Goal: Navigation & Orientation: Find specific page/section

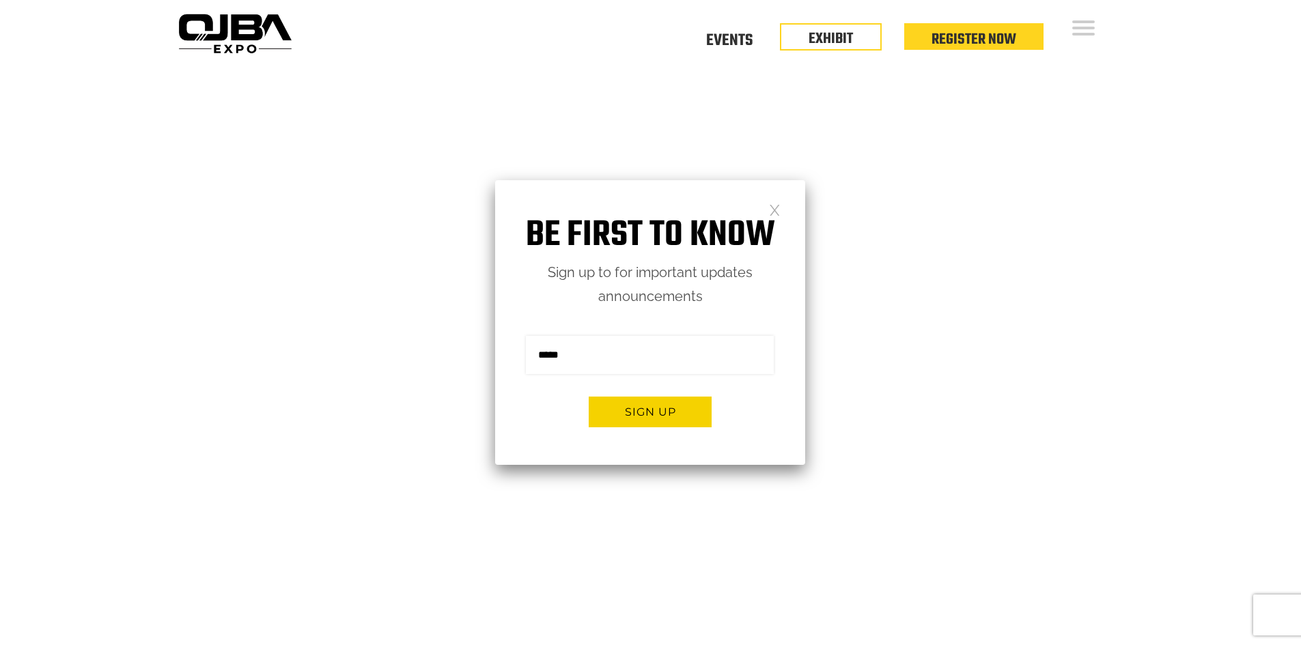
click at [719, 25] on div "Floor Plan Floor Plan Events Floor Plan EXHIBIT Register Now" at bounding box center [713, 33] width 832 height 66
click at [780, 207] on link at bounding box center [775, 210] width 12 height 12
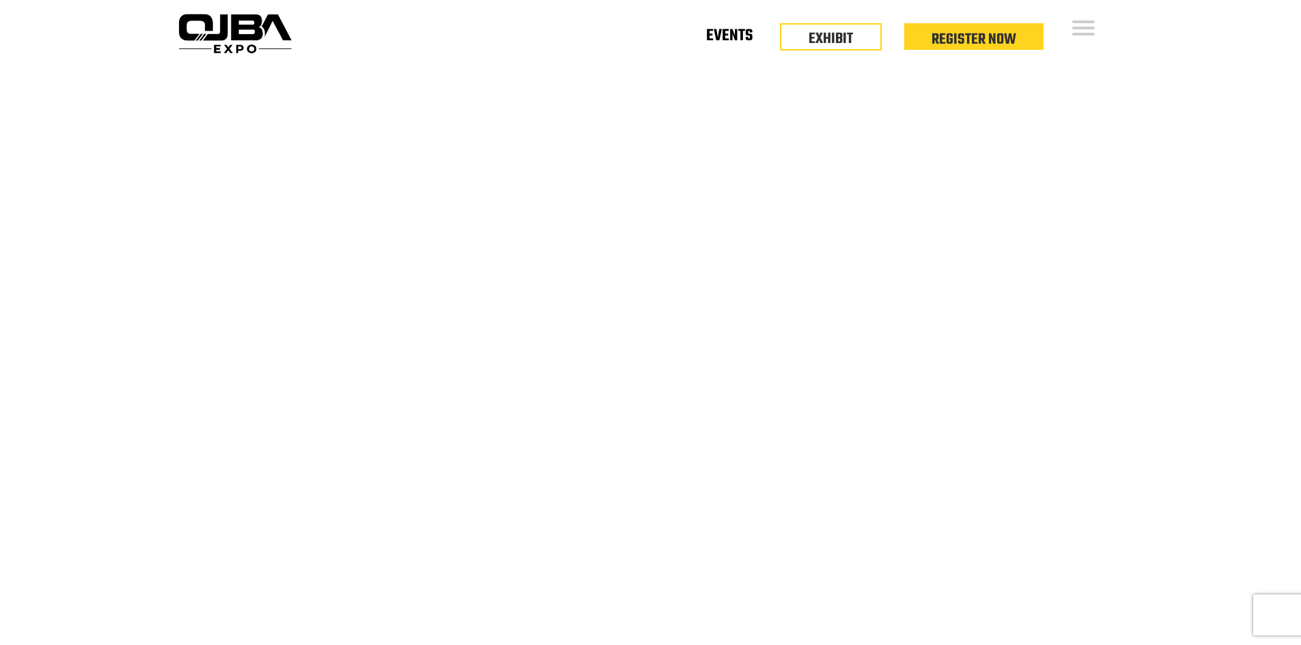
click at [744, 41] on link "Events" at bounding box center [729, 38] width 46 height 5
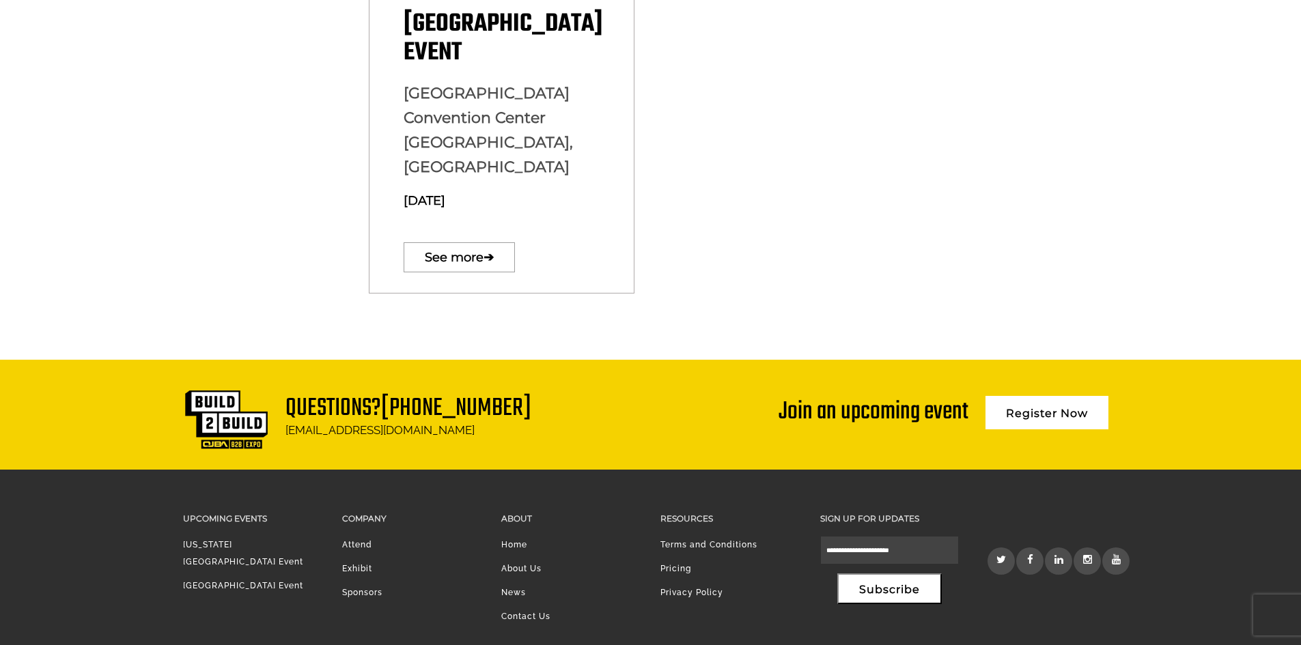
scroll to position [968, 0]
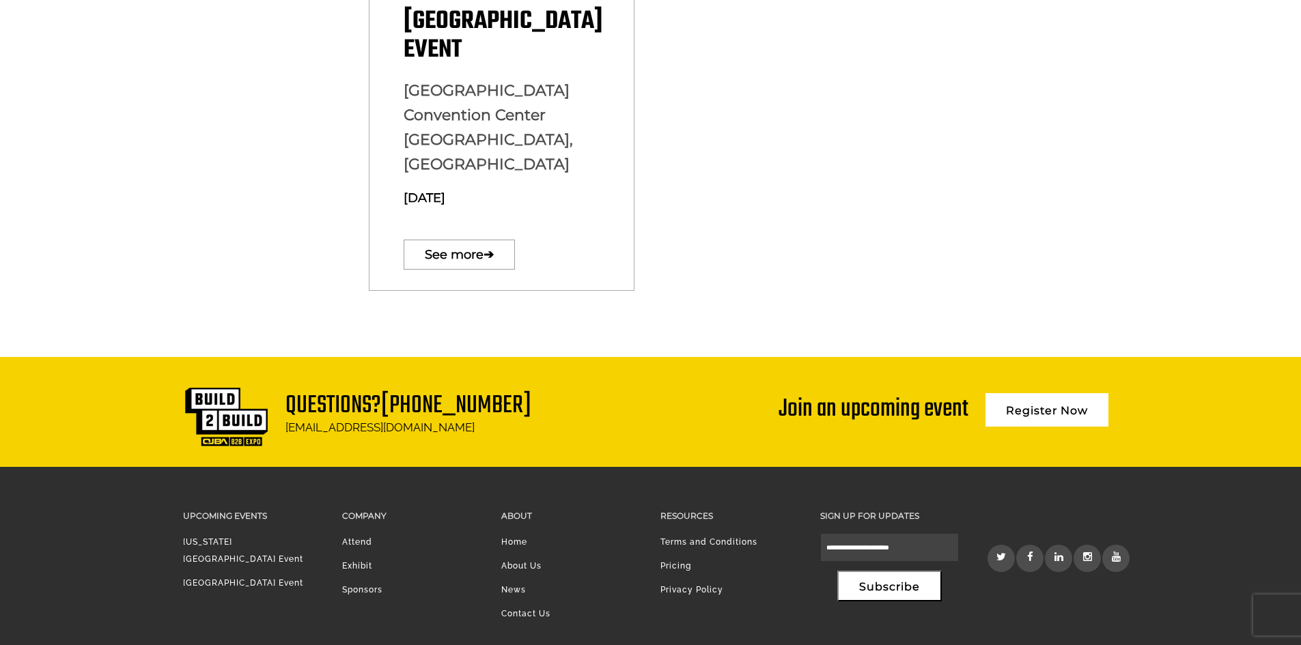
click at [222, 537] on link "[US_STATE][GEOGRAPHIC_DATA] Event" at bounding box center [243, 550] width 120 height 27
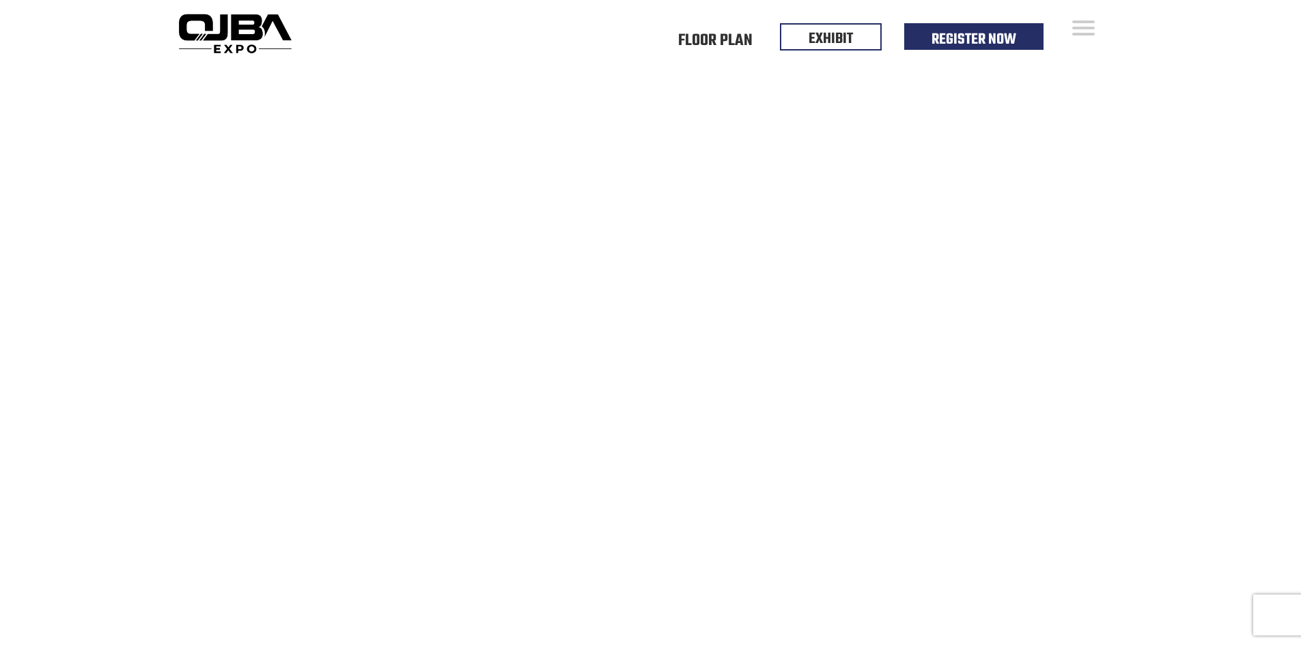
drag, startPoint x: 529, startPoint y: 380, endPoint x: 456, endPoint y: 97, distance: 292.0
click at [744, 41] on link "Floor Plan" at bounding box center [715, 38] width 74 height 5
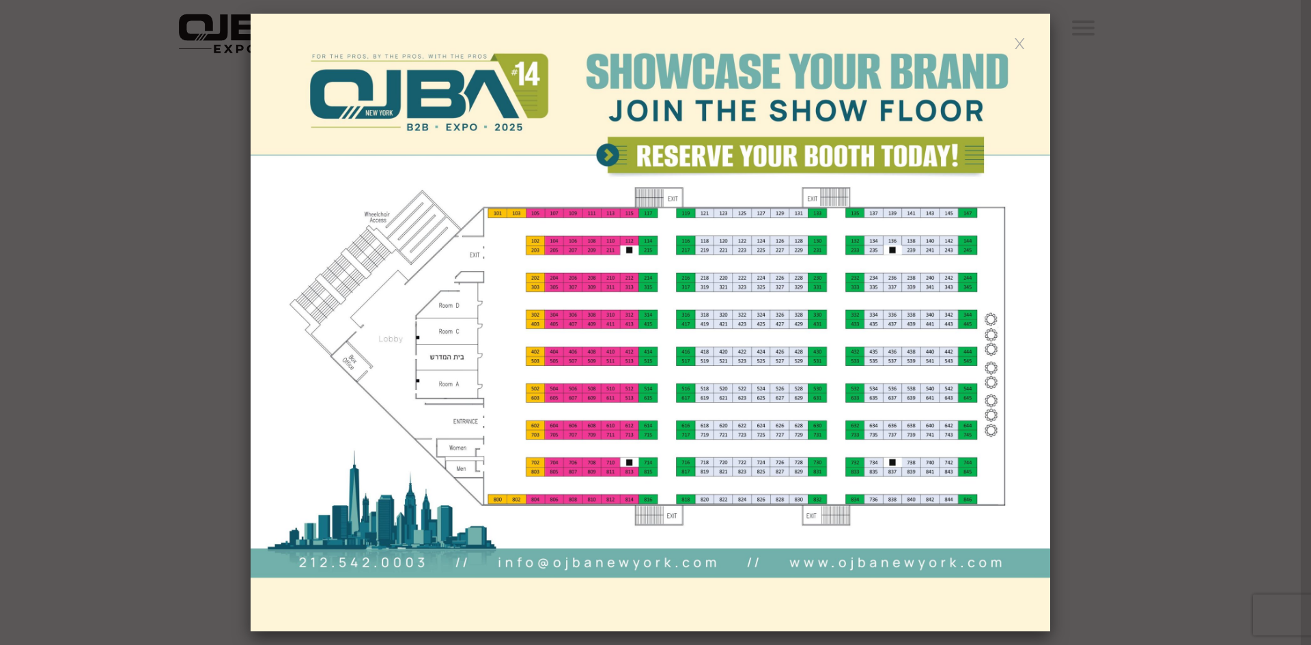
click at [1044, 296] on img at bounding box center [651, 323] width 800 height 618
click at [1102, 226] on div at bounding box center [655, 322] width 1311 height 645
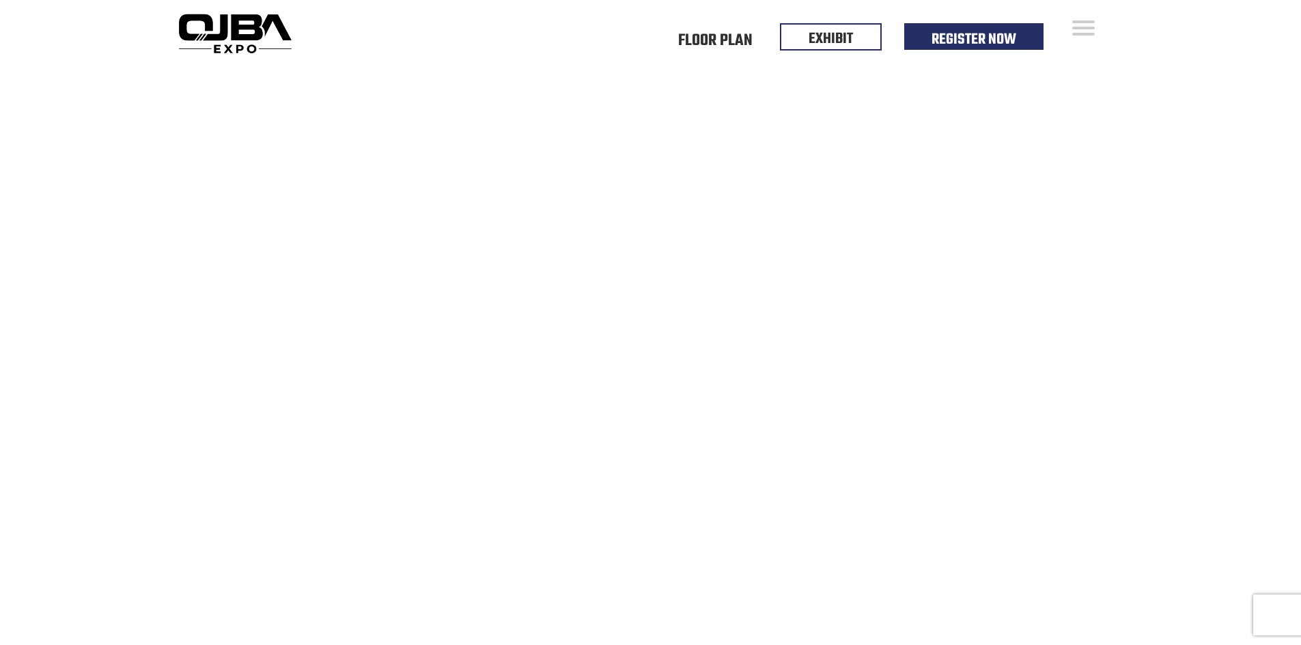
click at [1087, 40] on div "Floor Plan Floor Plan Events Floor Plan EXHIBIT Register Now" at bounding box center [713, 33] width 832 height 66
click at [246, 111] on video at bounding box center [650, 391] width 1301 height 651
